Goal: Task Accomplishment & Management: Use online tool/utility

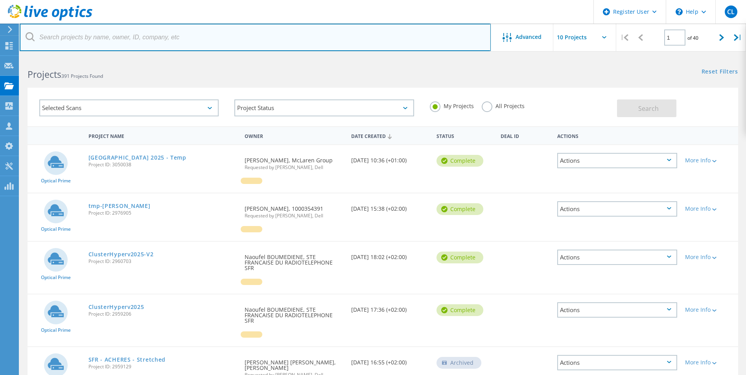
click at [88, 41] on input "text" at bounding box center [255, 38] width 471 height 28
paste input "2861099"
type input "2861099"
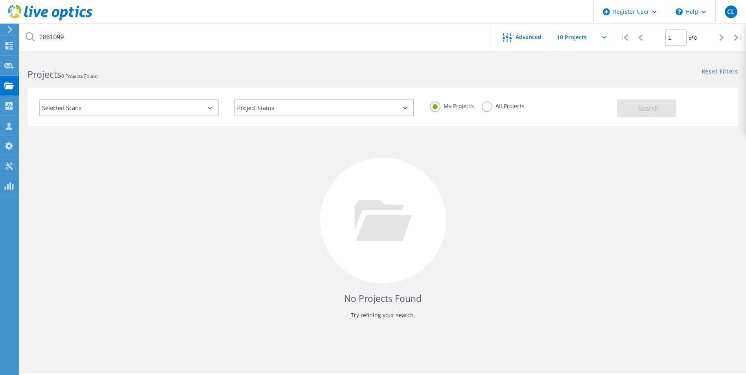
click at [506, 107] on label "All Projects" at bounding box center [503, 104] width 43 height 7
click at [0, 0] on input "All Projects" at bounding box center [0, 0] width 0 height 0
click at [630, 107] on button "Search" at bounding box center [646, 108] width 59 height 18
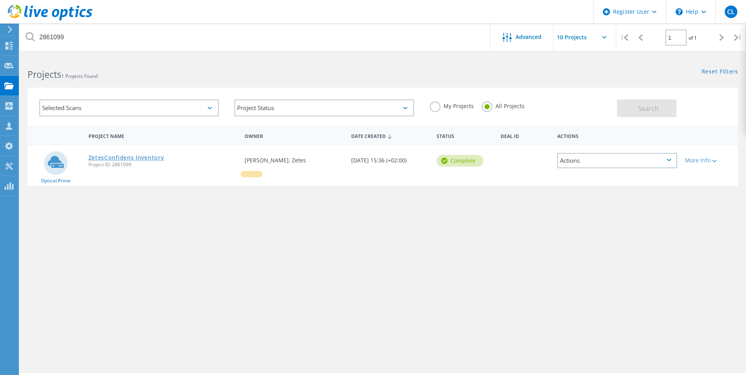
click at [123, 156] on link "ZetesConfidens Inventory" at bounding box center [126, 158] width 76 height 6
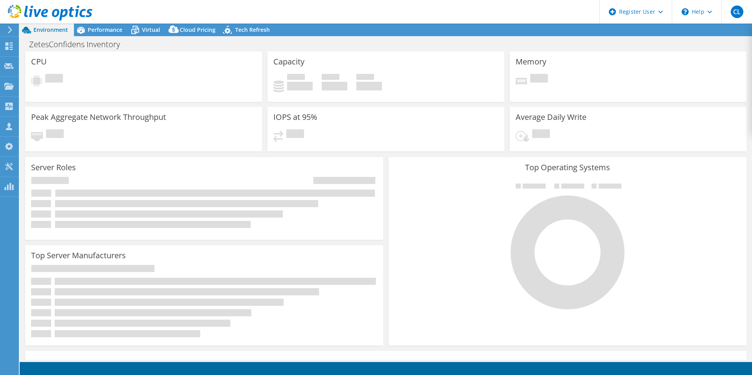
select select "EUFrankfurt"
select select "USD"
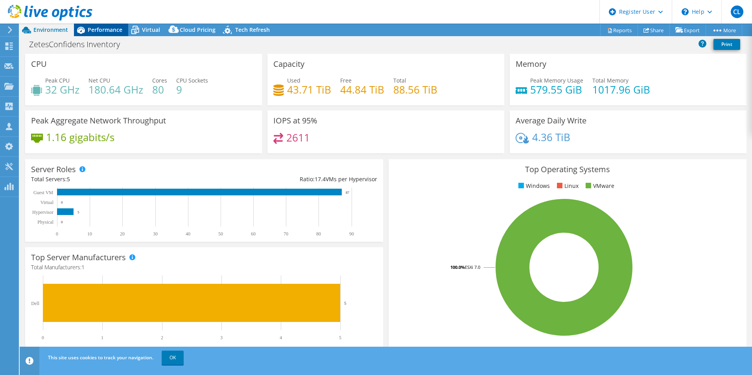
click at [92, 28] on span "Performance" at bounding box center [105, 29] width 35 height 7
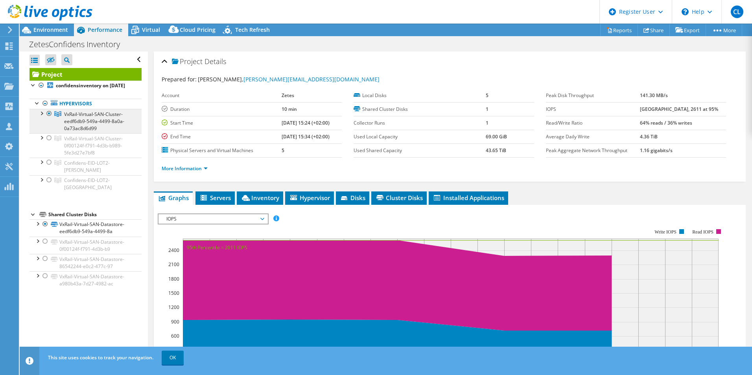
click at [114, 128] on span "VxRail-Virtual-SAN-Cluster-eedf6db9-549a-4499-8a0a-0a73ac8d6d99" at bounding box center [94, 121] width 60 height 21
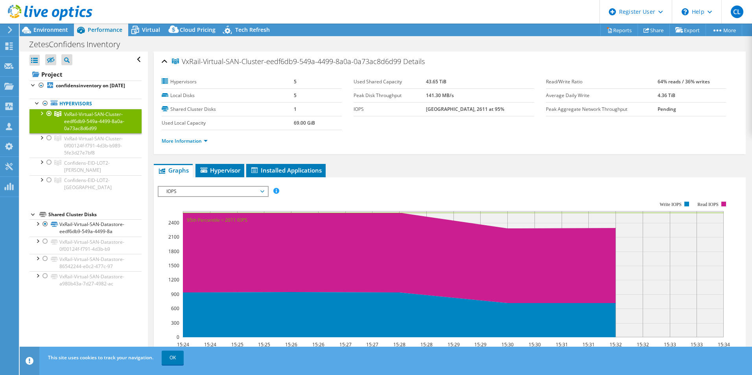
click at [40, 117] on div at bounding box center [41, 113] width 8 height 8
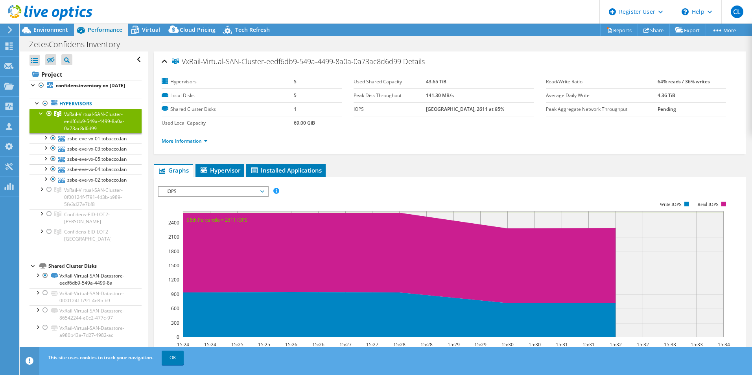
click at [195, 191] on span "IOPS" at bounding box center [212, 191] width 101 height 9
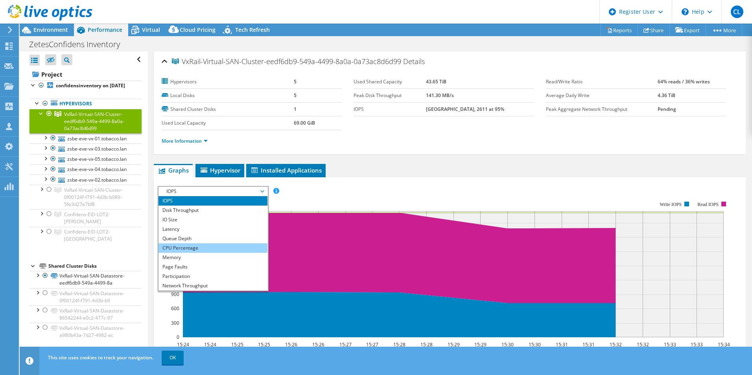
click at [184, 245] on li "CPU Percentage" at bounding box center [212, 247] width 109 height 9
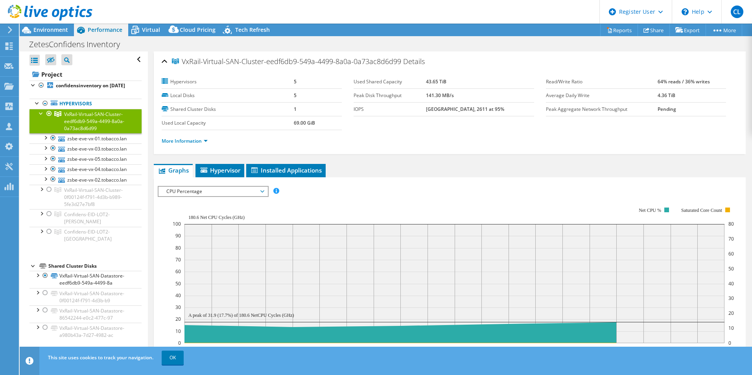
click at [221, 190] on span "CPU Percentage" at bounding box center [212, 191] width 101 height 9
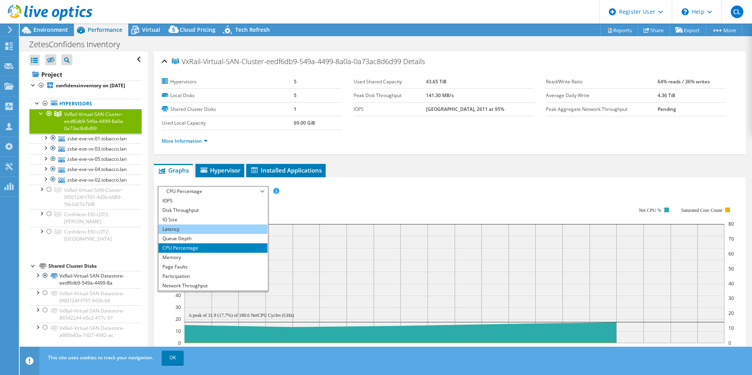
click at [204, 233] on li "Latency" at bounding box center [212, 229] width 109 height 9
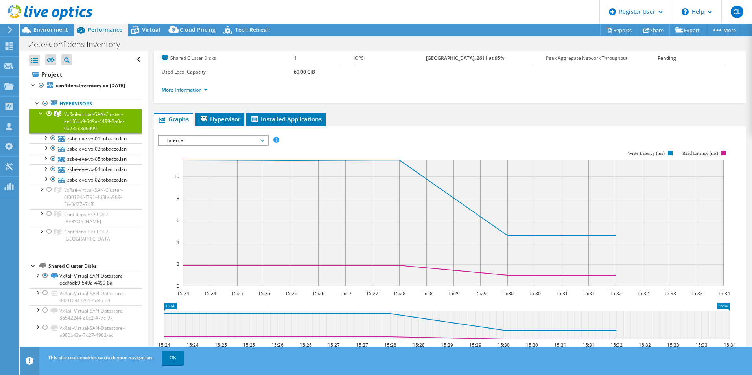
scroll to position [118, 0]
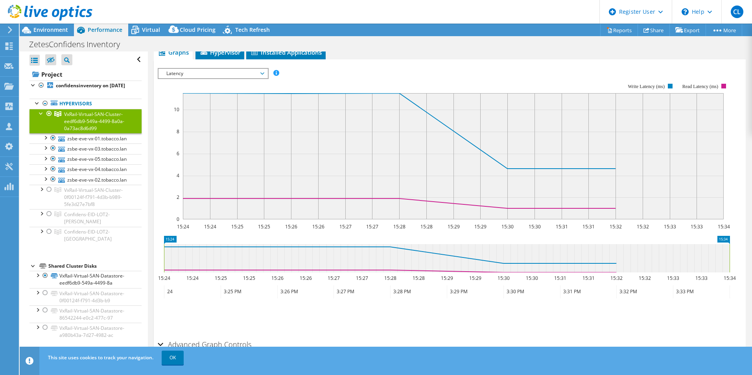
drag, startPoint x: 225, startPoint y: 74, endPoint x: 222, endPoint y: 85, distance: 11.8
click at [225, 75] on span "Latency" at bounding box center [212, 73] width 101 height 9
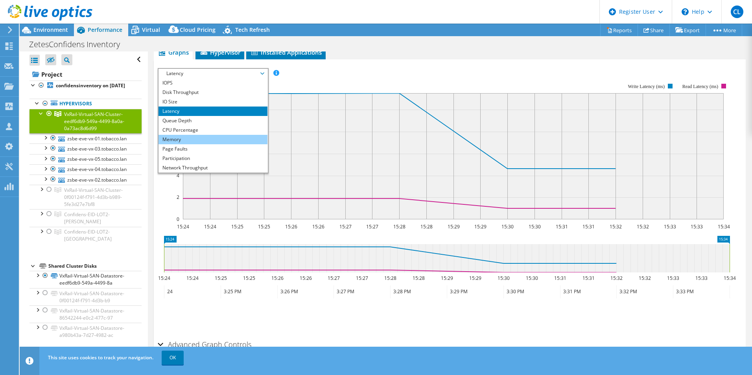
click at [200, 140] on li "Memory" at bounding box center [212, 139] width 109 height 9
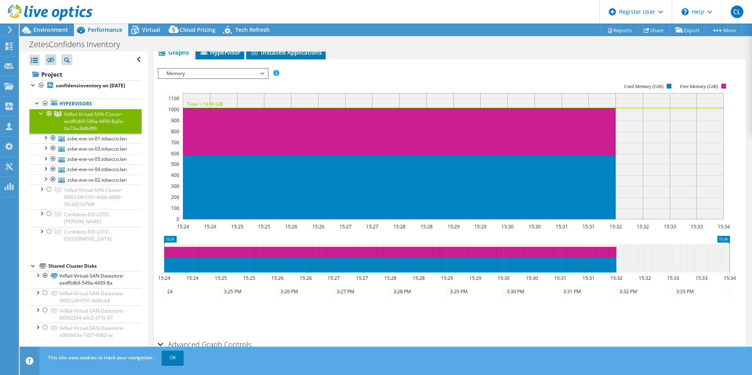
scroll to position [0, 0]
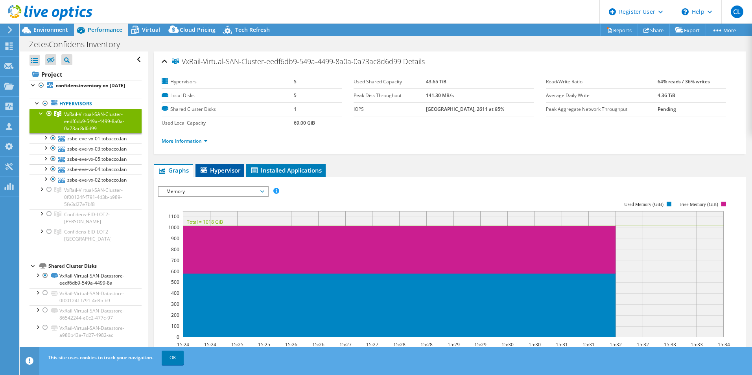
click at [217, 172] on span "Hypervisor" at bounding box center [219, 170] width 41 height 8
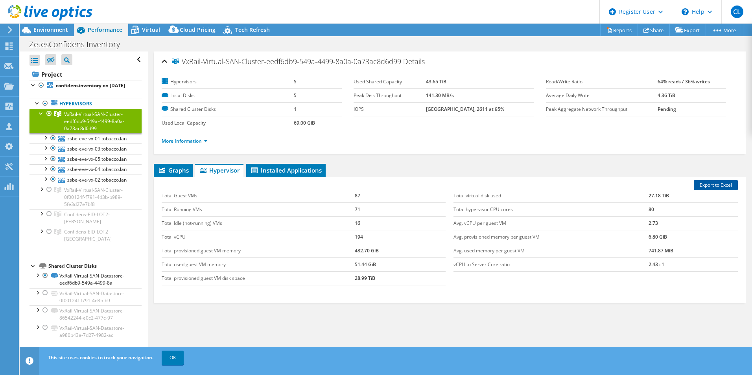
click at [709, 184] on link "Export to Excel" at bounding box center [716, 185] width 44 height 10
